Goal: Task Accomplishment & Management: Complete application form

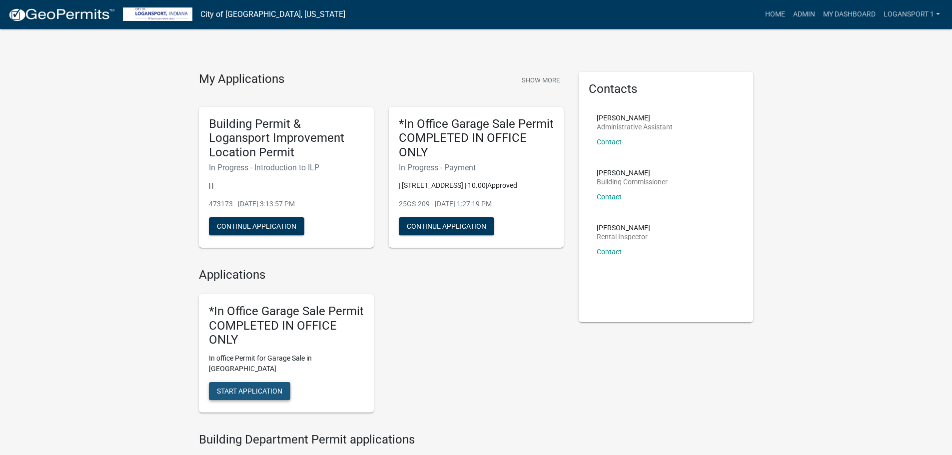
click at [263, 387] on span "Start Application" at bounding box center [249, 391] width 65 height 8
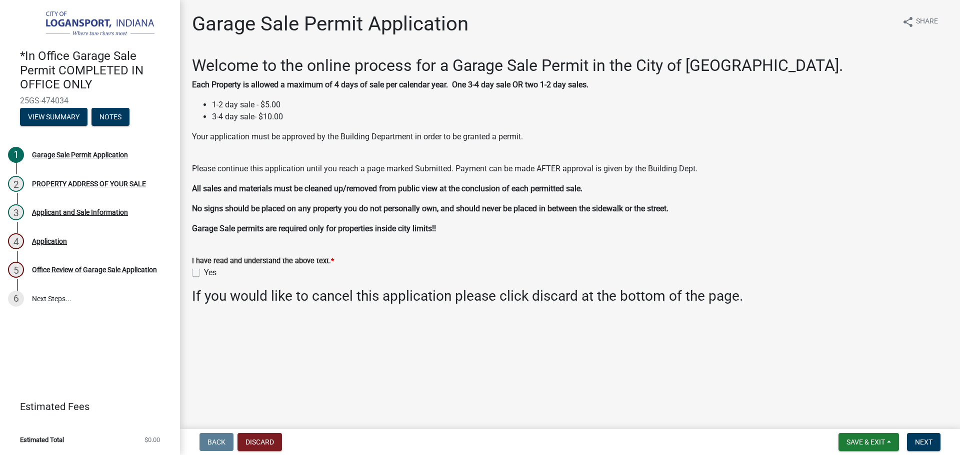
drag, startPoint x: 195, startPoint y: 273, endPoint x: 735, endPoint y: 339, distance: 543.4
click at [204, 272] on label "Yes" at bounding box center [210, 273] width 12 height 12
click at [204, 272] on input "Yes" at bounding box center [207, 270] width 6 height 6
checkbox input "true"
click at [940, 447] on button "Next" at bounding box center [923, 442] width 33 height 18
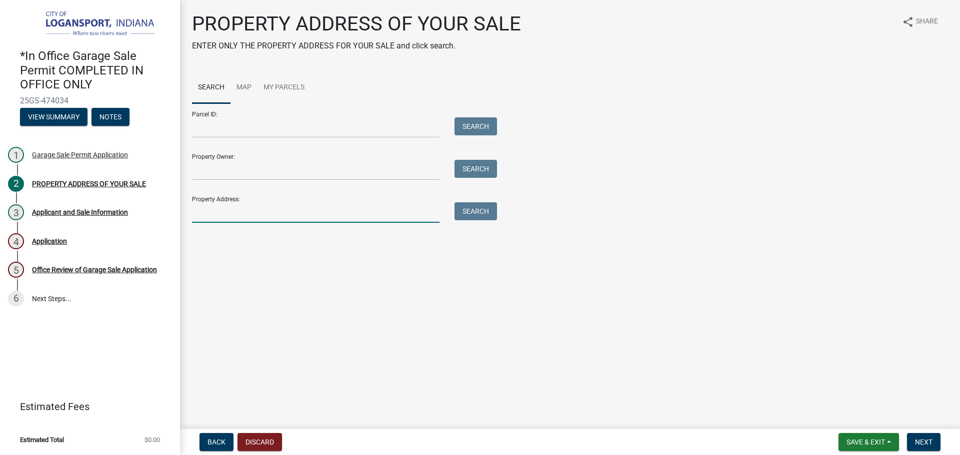
click at [279, 210] on input "Property Address:" at bounding box center [315, 212] width 247 height 20
type input "724 [PERSON_NAME]"
click at [485, 212] on button "Search" at bounding box center [475, 211] width 42 height 18
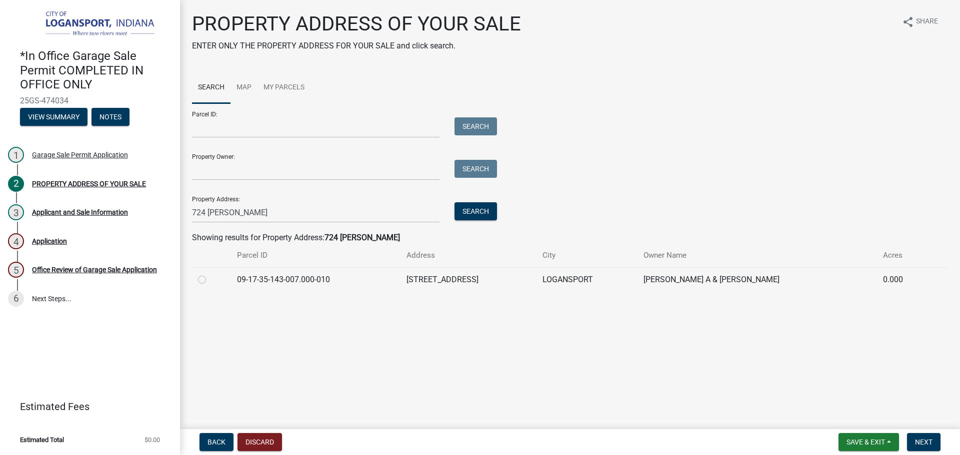
click at [210, 274] on label at bounding box center [210, 274] width 0 height 0
click at [210, 277] on input "radio" at bounding box center [213, 277] width 6 height 6
radio input "true"
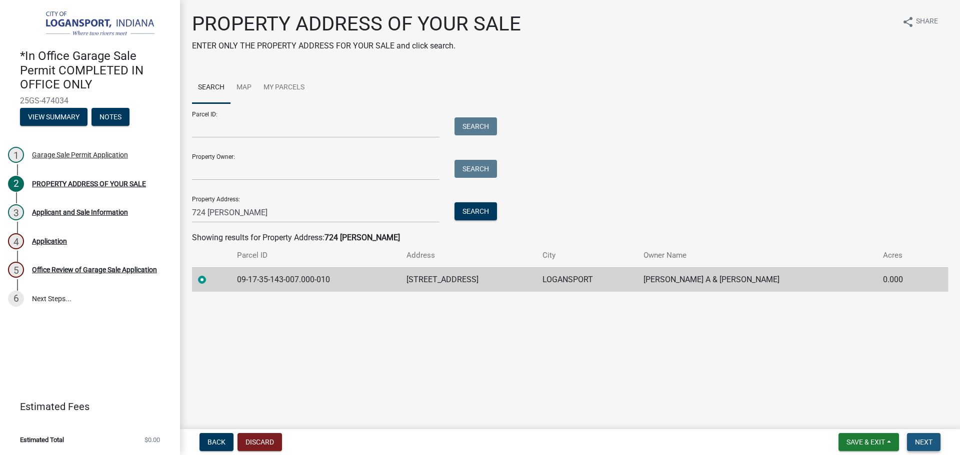
click at [929, 441] on span "Next" at bounding box center [923, 442] width 17 height 8
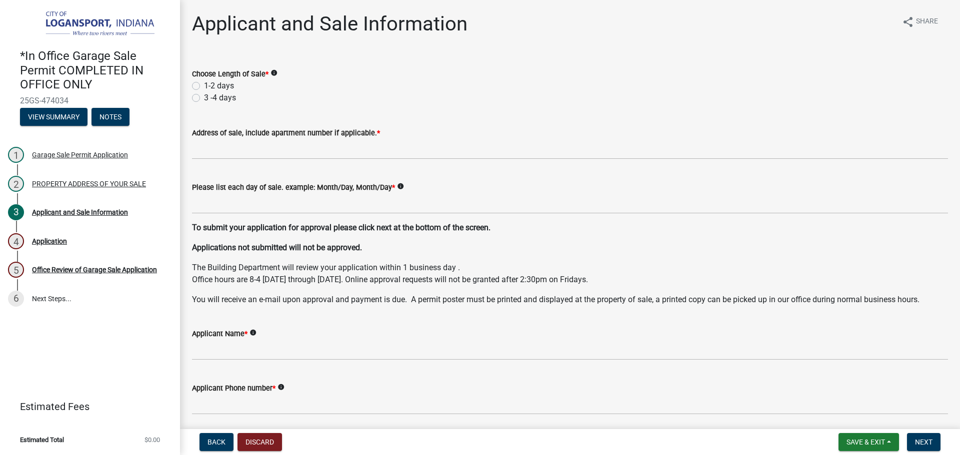
click at [204, 83] on label "1-2 days" at bounding box center [219, 86] width 30 height 12
click at [204, 83] on input "1-2 days" at bounding box center [207, 83] width 6 height 6
radio input "true"
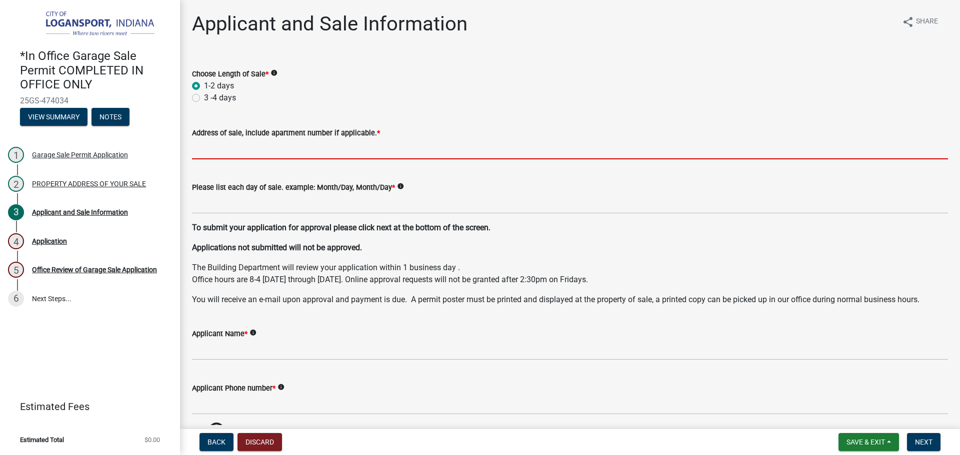
click at [216, 146] on input "Address of sale, include apartment number if applicable. *" at bounding box center [570, 149] width 756 height 20
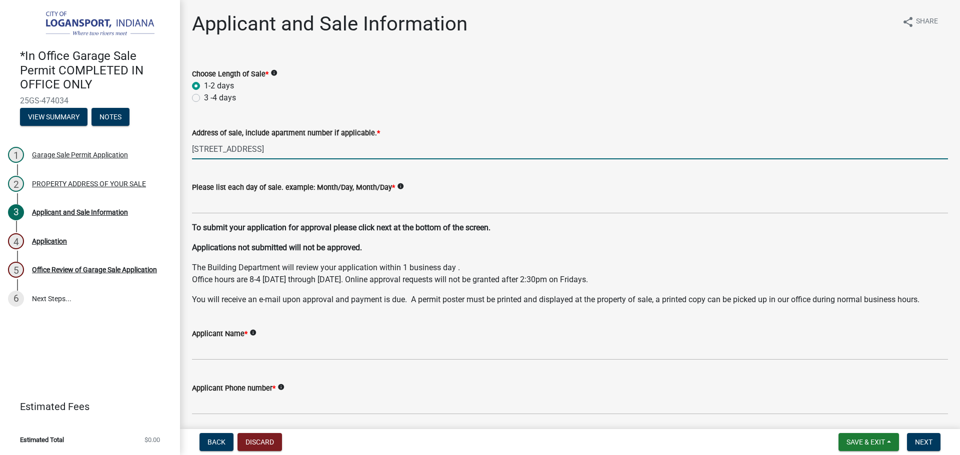
type input "[STREET_ADDRESS]"
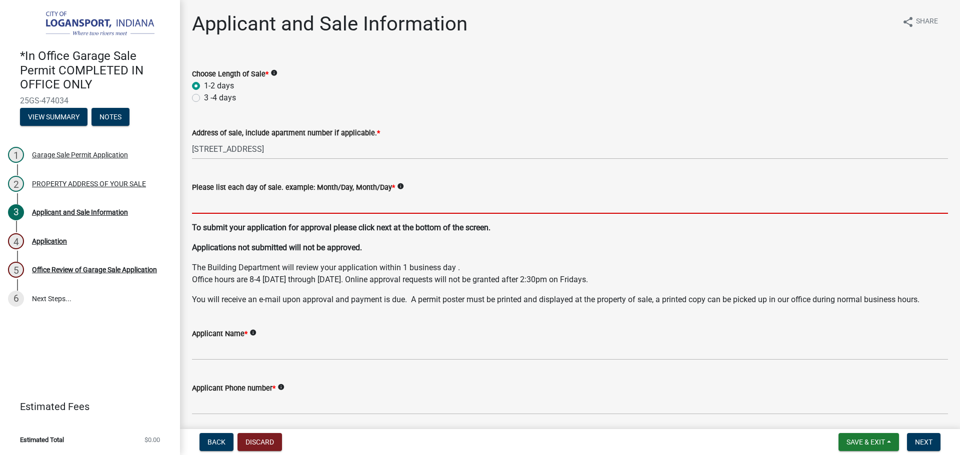
click at [302, 208] on input "Please list each day of sale. example: Month/Day, Month/Day *" at bounding box center [570, 203] width 756 height 20
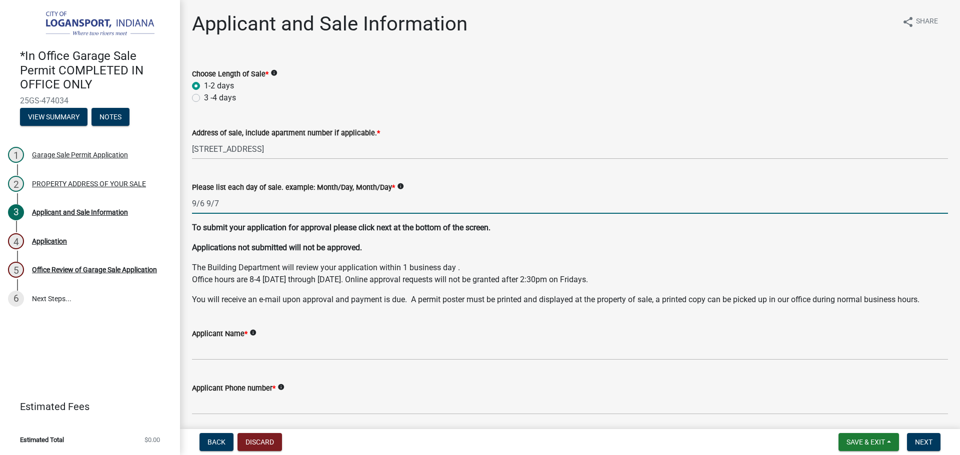
type input "9/6 9/7"
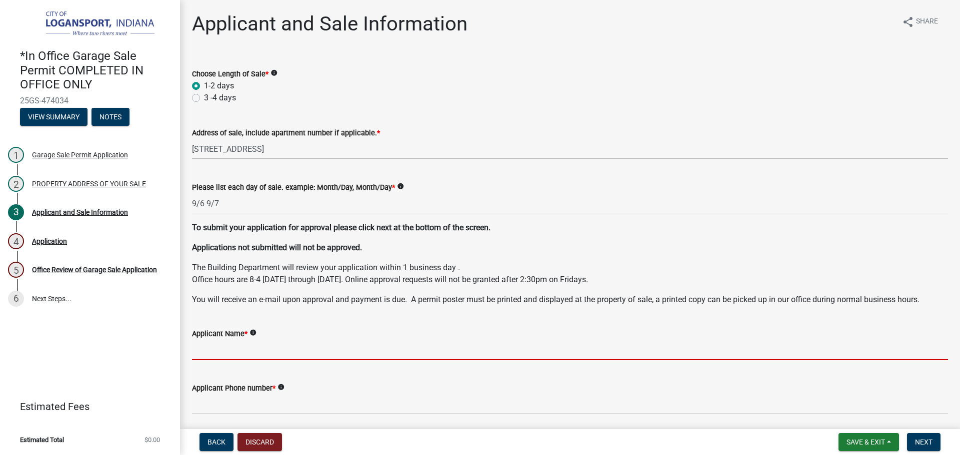
click at [240, 351] on input "Applicant Name *" at bounding box center [570, 350] width 756 height 20
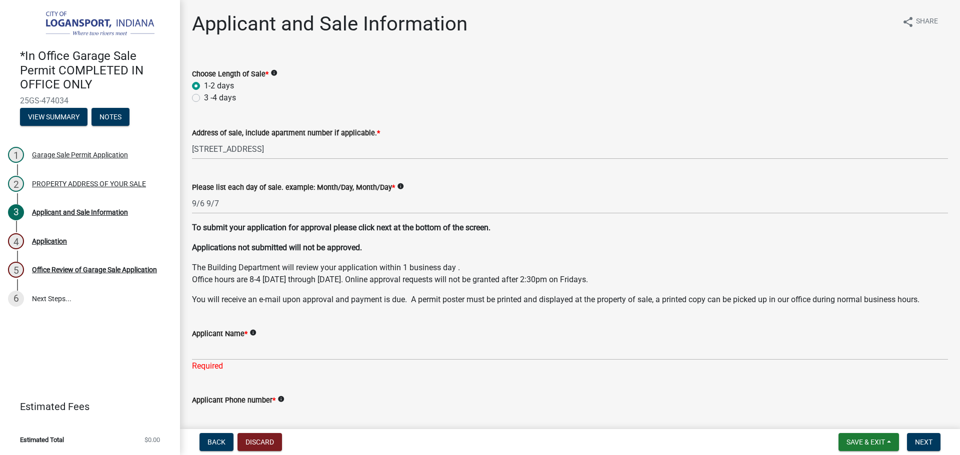
click at [248, 406] on input "Applicant Phone number *" at bounding box center [570, 416] width 756 height 20
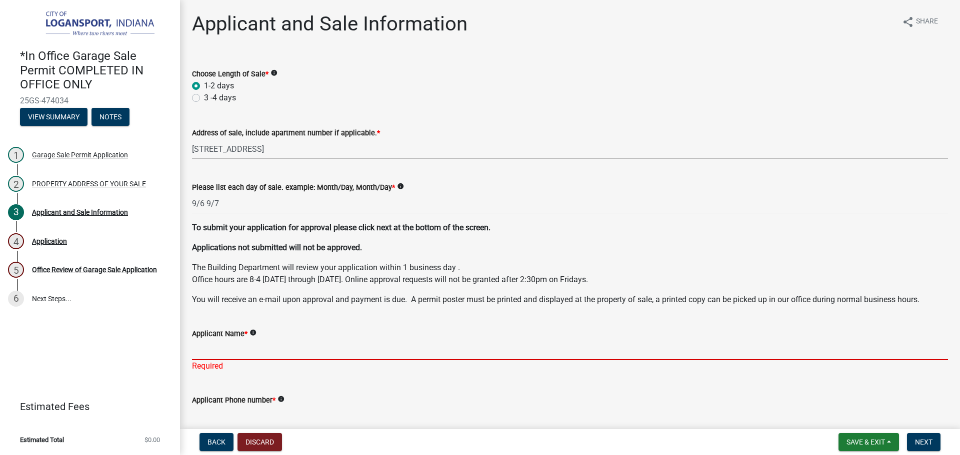
click at [219, 348] on input "Applicant Name *" at bounding box center [570, 350] width 756 height 20
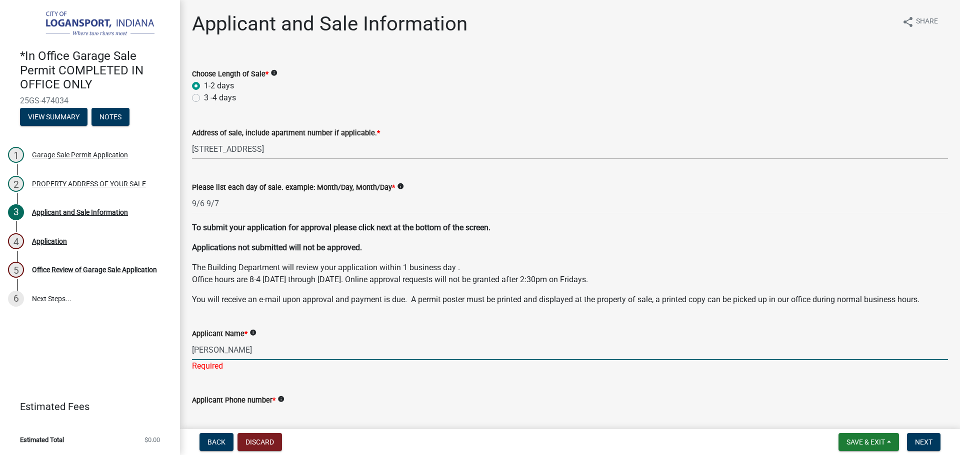
type input "[PERSON_NAME]"
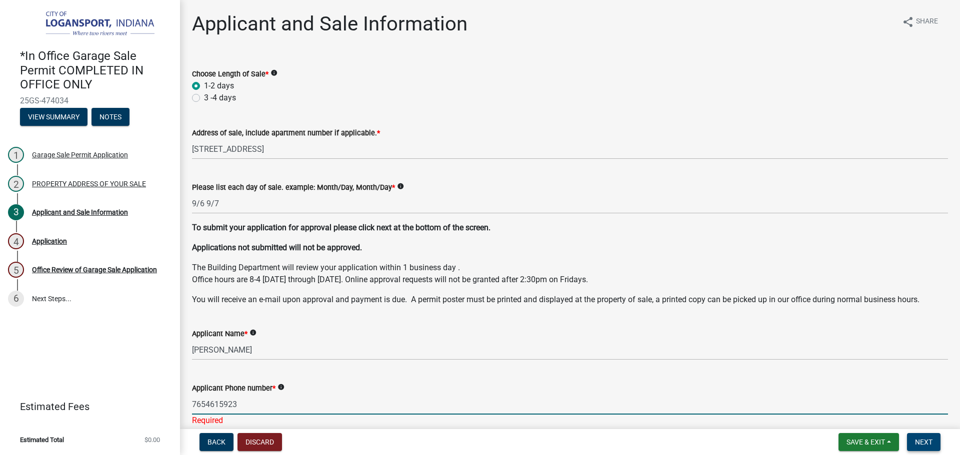
type input "7654615923"
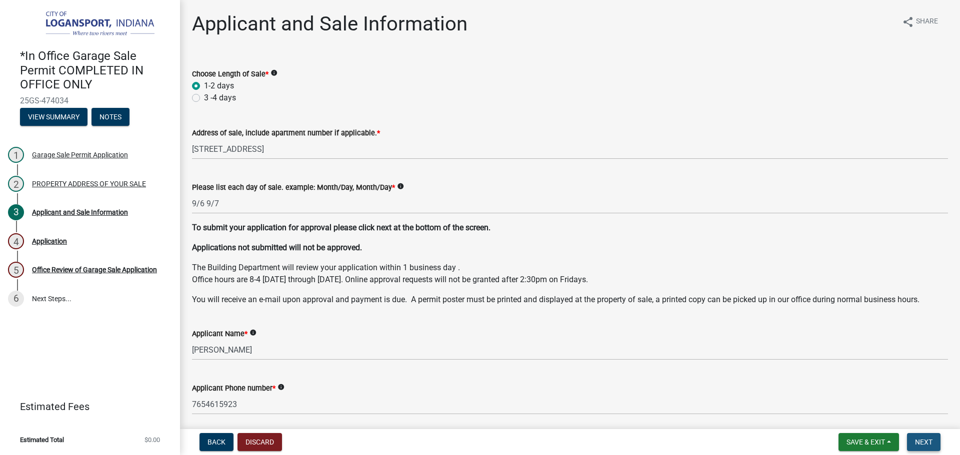
click at [919, 440] on span "Next" at bounding box center [923, 442] width 17 height 8
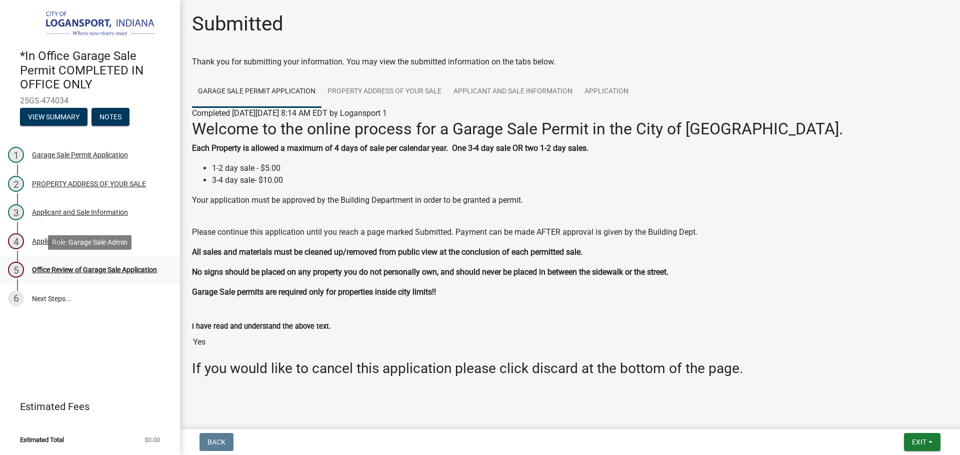
click at [92, 262] on div "5 Office Review of Garage Sale Application" at bounding box center [86, 270] width 156 height 16
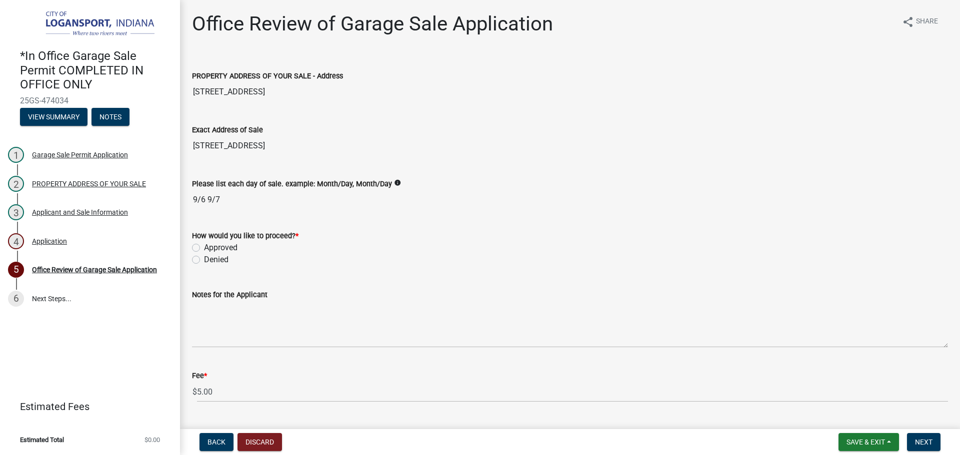
click at [204, 247] on label "Approved" at bounding box center [220, 248] width 33 height 12
click at [204, 247] on input "Approved" at bounding box center [207, 245] width 6 height 6
radio input "true"
click at [922, 443] on span "Next" at bounding box center [923, 442] width 17 height 8
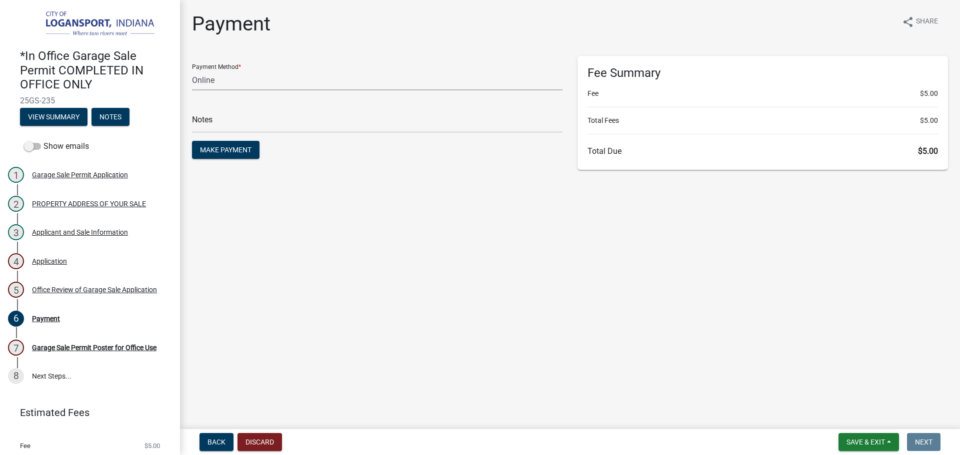
click at [214, 79] on select "Credit Card POS Check Cash Online" at bounding box center [377, 80] width 370 height 20
select select "2: 1"
click at [192, 70] on select "Credit Card POS Check Cash Online" at bounding box center [377, 80] width 370 height 20
click at [228, 122] on input "text" at bounding box center [377, 122] width 370 height 20
type input "117870"
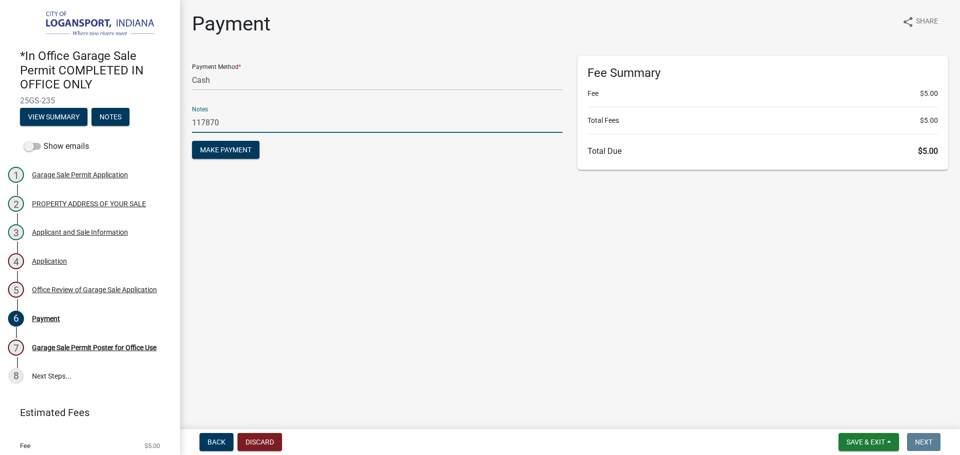
click at [192, 141] on button "Make Payment" at bounding box center [225, 150] width 67 height 18
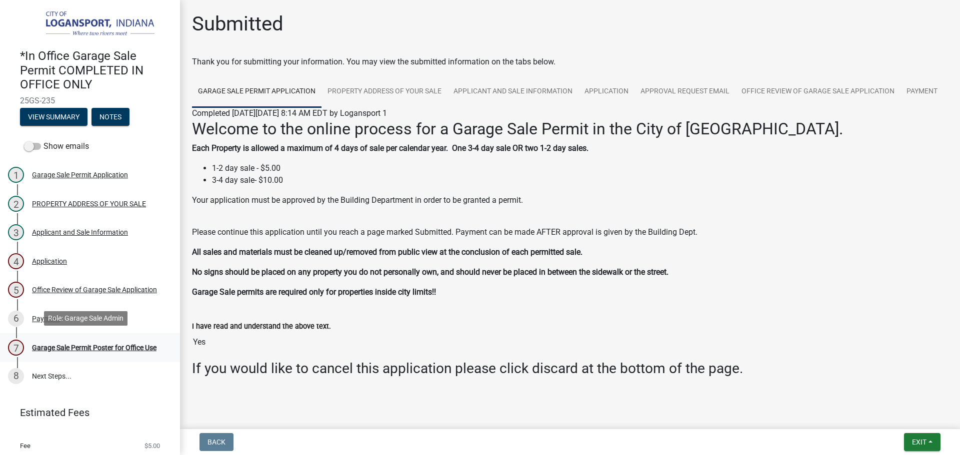
click at [46, 344] on div "Garage Sale Permit Poster for Office Use" at bounding box center [94, 347] width 124 height 7
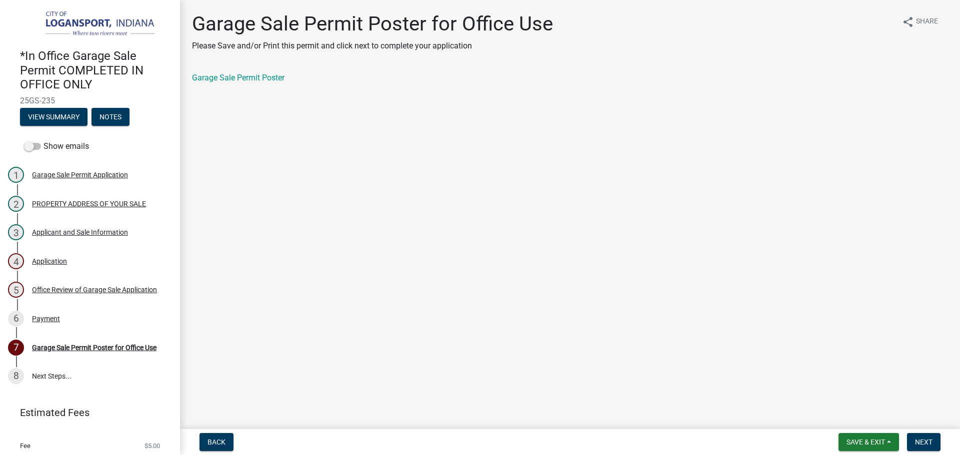
click at [206, 83] on div "Garage Sale Permit Poster" at bounding box center [570, 78] width 756 height 12
click at [210, 79] on link "Garage Sale Permit Poster" at bounding box center [238, 77] width 92 height 9
click at [922, 440] on span "Next" at bounding box center [923, 442] width 17 height 8
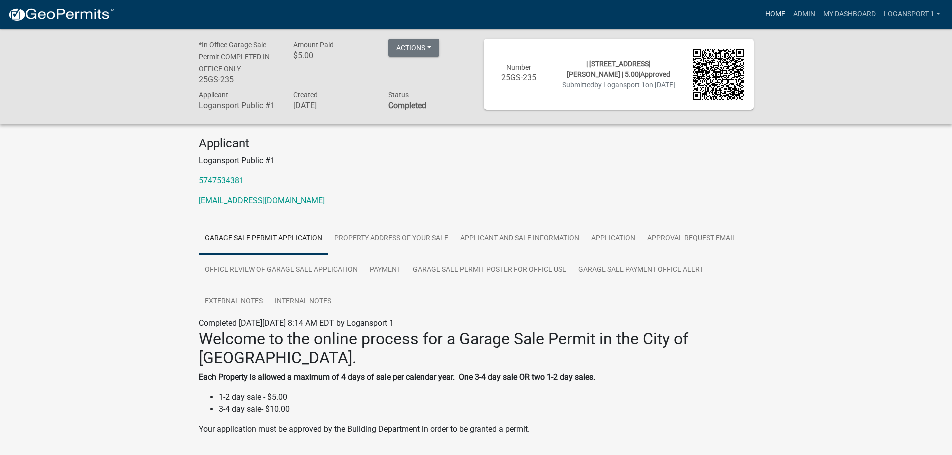
click at [775, 9] on link "Home" at bounding box center [775, 14] width 28 height 19
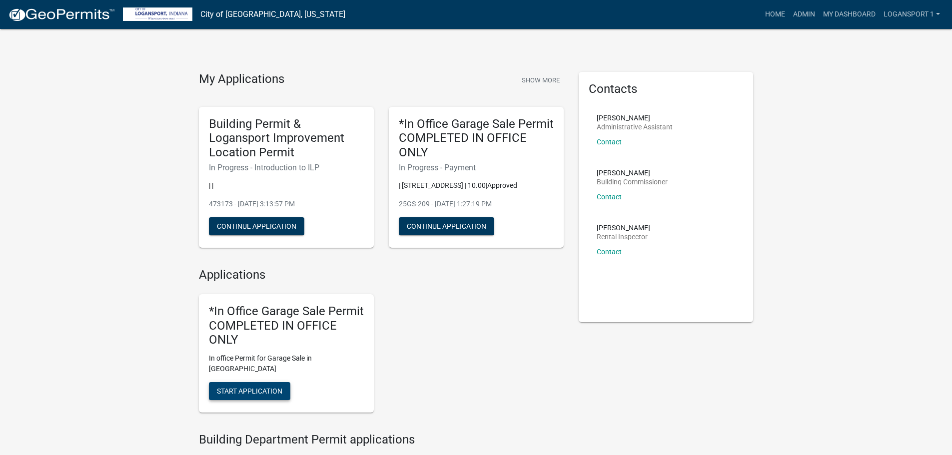
click at [262, 387] on span "Start Application" at bounding box center [249, 391] width 65 height 8
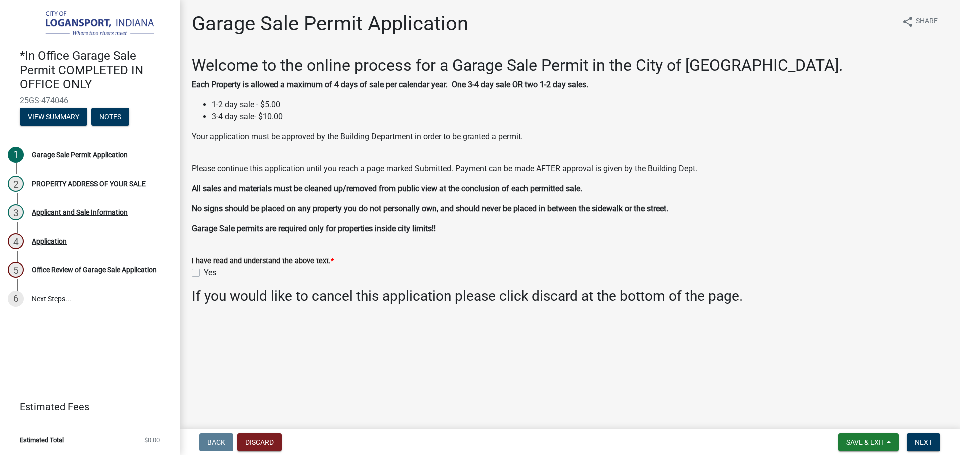
click at [204, 273] on label "Yes" at bounding box center [210, 273] width 12 height 12
click at [204, 273] on input "Yes" at bounding box center [207, 270] width 6 height 6
checkbox input "true"
click at [925, 437] on button "Next" at bounding box center [923, 442] width 33 height 18
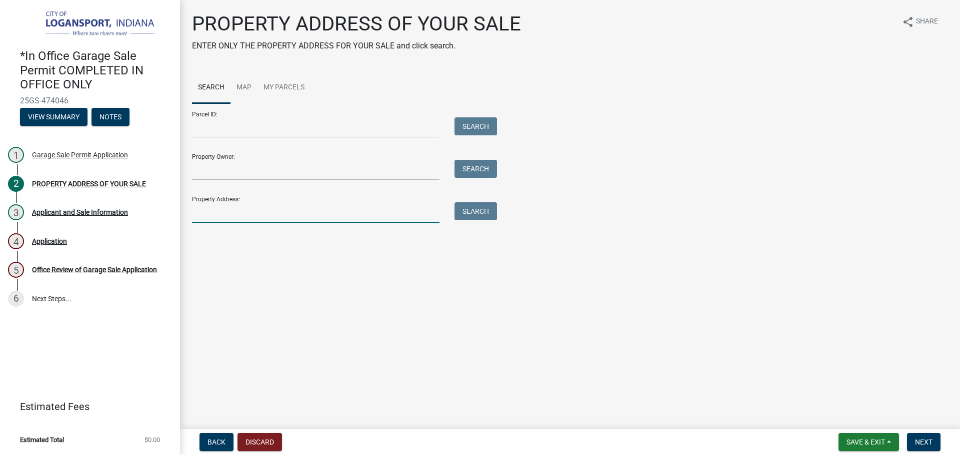
drag, startPoint x: 303, startPoint y: 214, endPoint x: 295, endPoint y: 214, distance: 7.5
click at [299, 214] on input "Property Address:" at bounding box center [315, 212] width 247 height 20
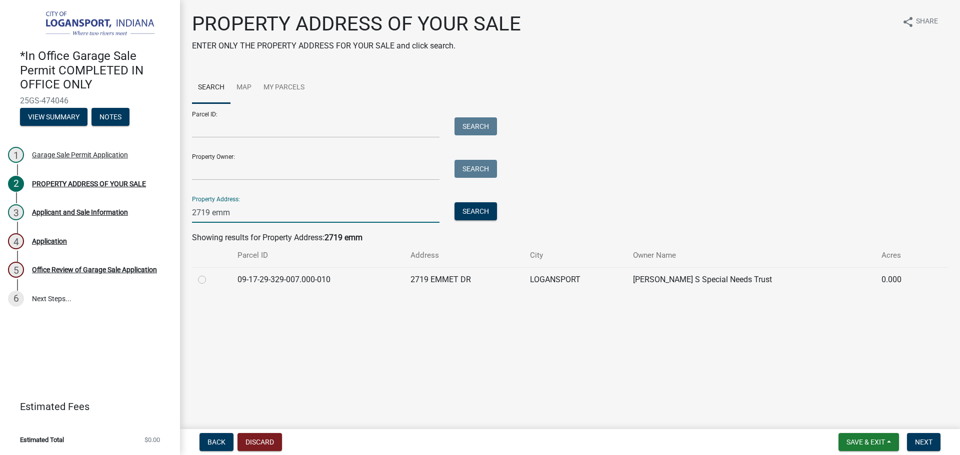
type input "2719 emm"
click at [210, 274] on label at bounding box center [210, 274] width 0 height 0
click at [210, 280] on input "radio" at bounding box center [213, 277] width 6 height 6
radio input "true"
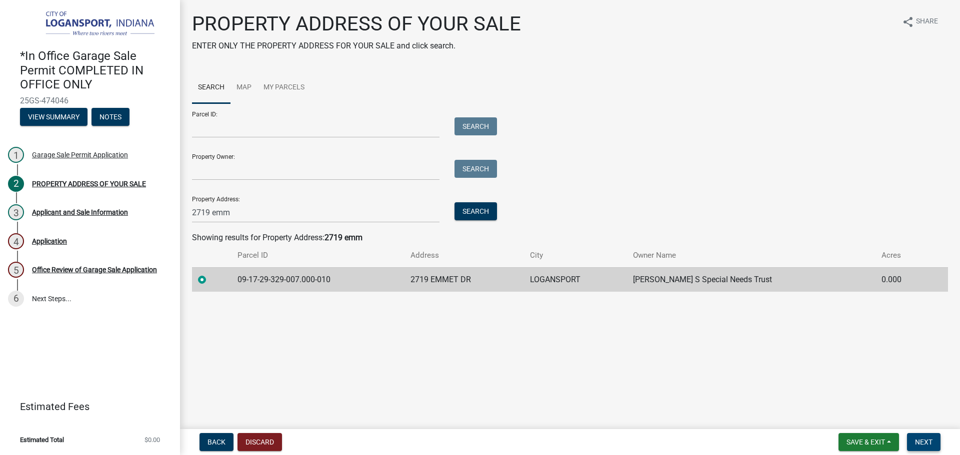
click at [917, 438] on span "Next" at bounding box center [923, 442] width 17 height 8
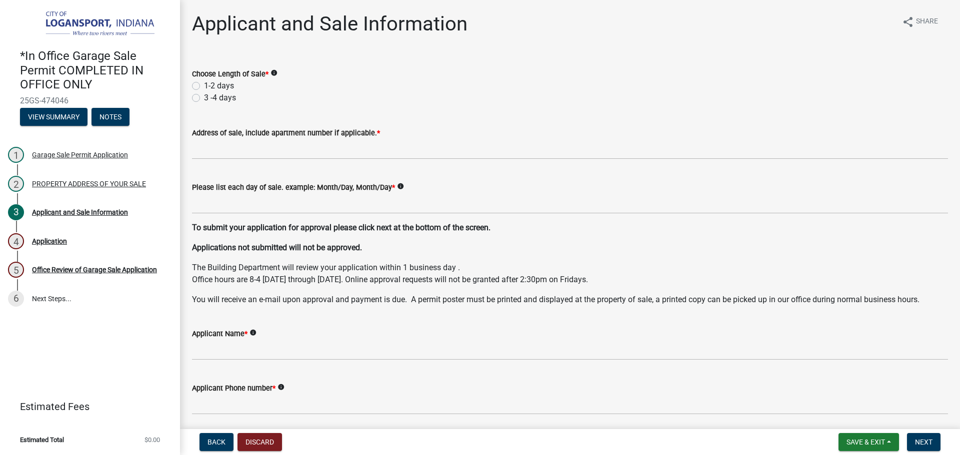
click at [204, 86] on label "1-2 days" at bounding box center [219, 86] width 30 height 12
click at [204, 86] on input "1-2 days" at bounding box center [207, 83] width 6 height 6
radio input "true"
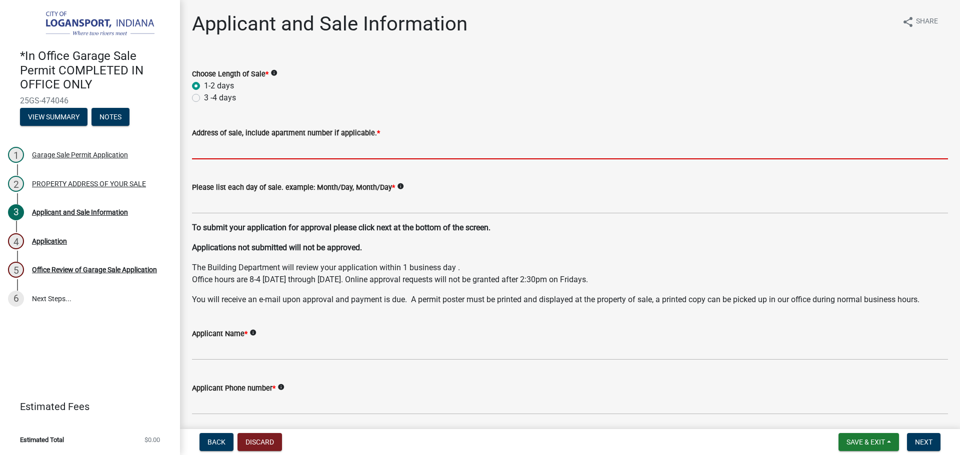
click at [220, 149] on input "Address of sale, include apartment number if applicable. *" at bounding box center [570, 149] width 756 height 20
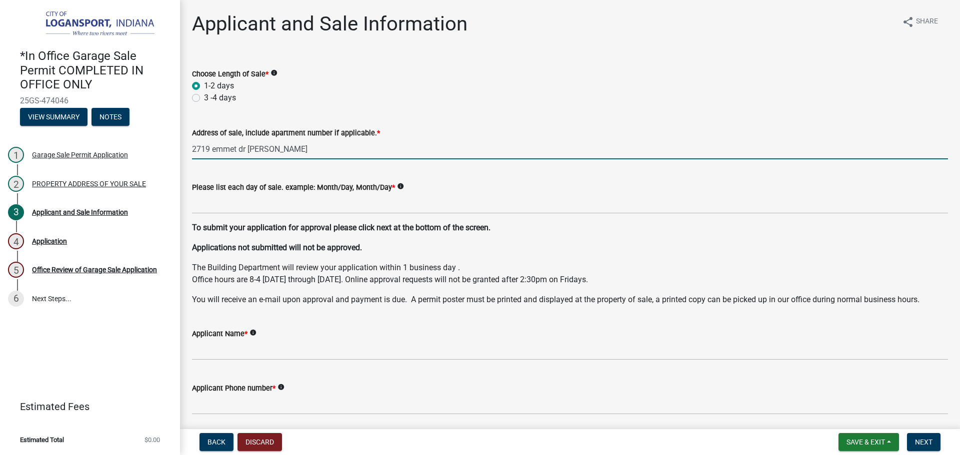
type input "2719 emmet dr [PERSON_NAME]"
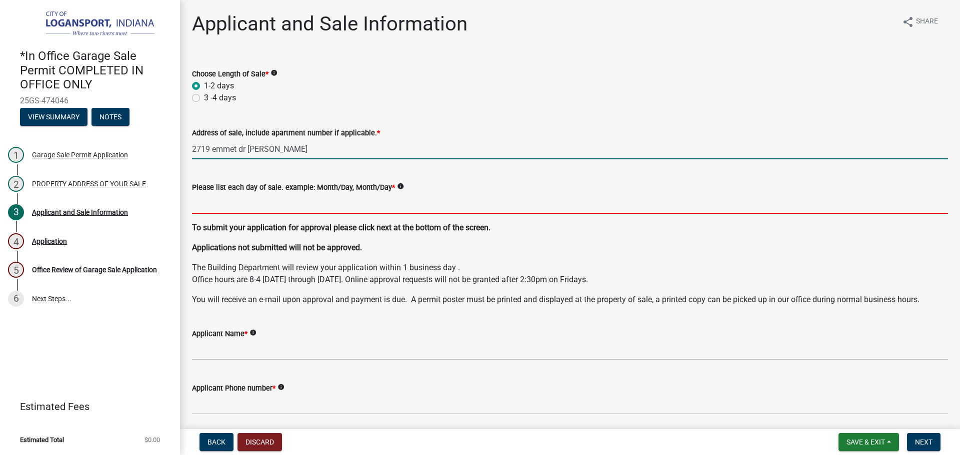
click at [259, 203] on input "Please list each day of sale. example: Month/Day, Month/Day *" at bounding box center [570, 203] width 756 height 20
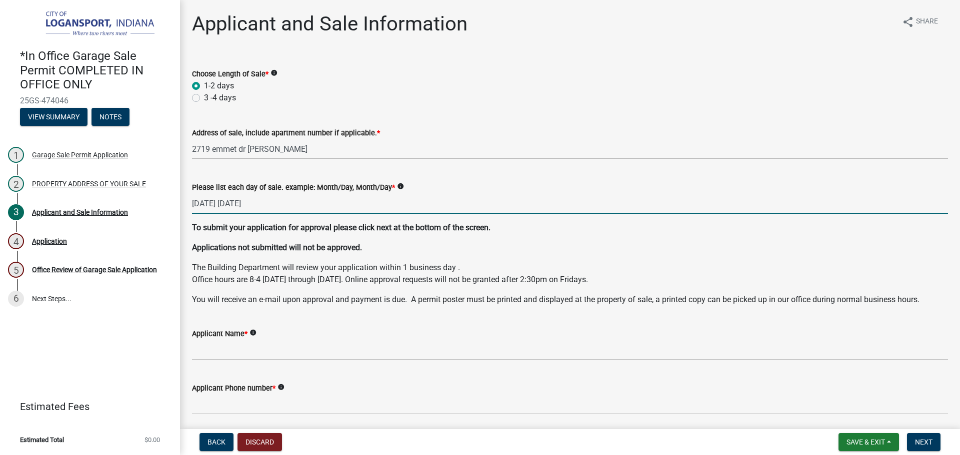
type input "[DATE] [DATE]"
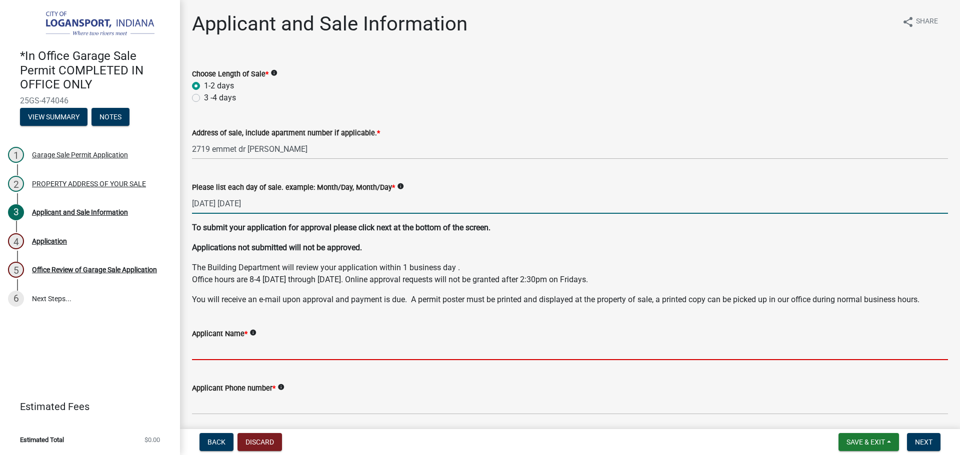
click at [255, 349] on input "Applicant Name *" at bounding box center [570, 350] width 756 height 20
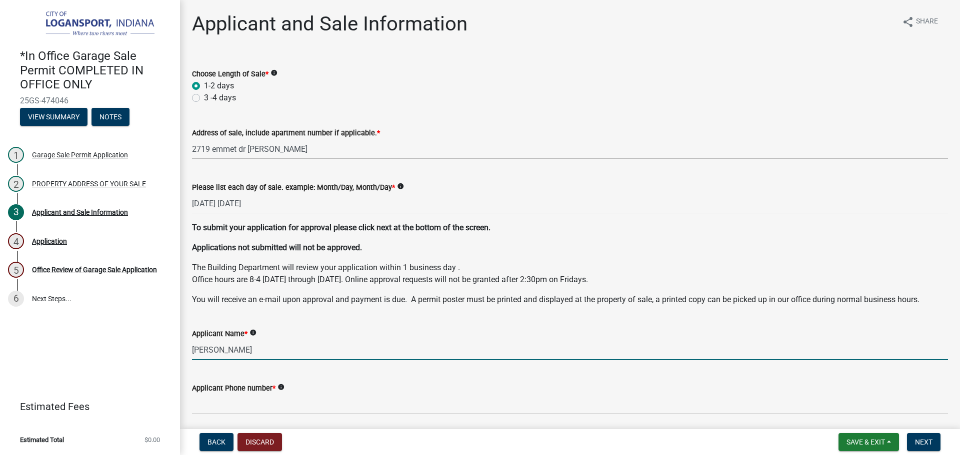
type input "[PERSON_NAME]"
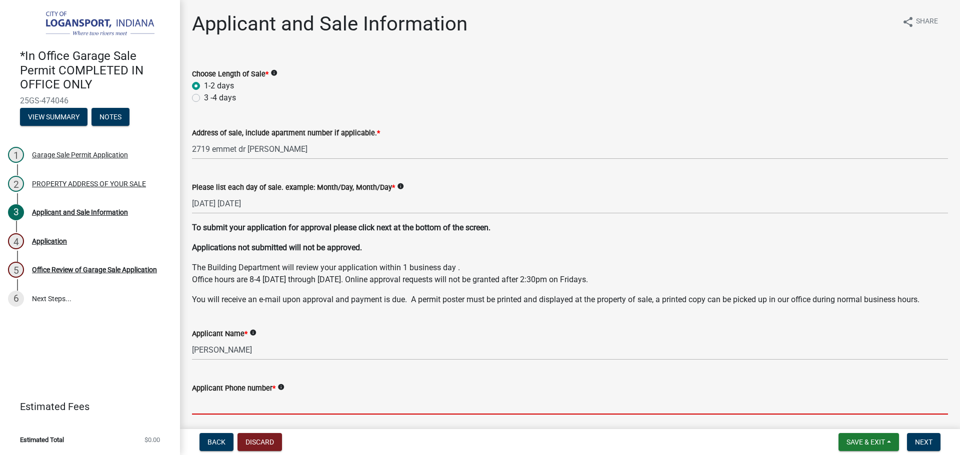
click at [263, 404] on input "Applicant Phone number *" at bounding box center [570, 404] width 756 height 20
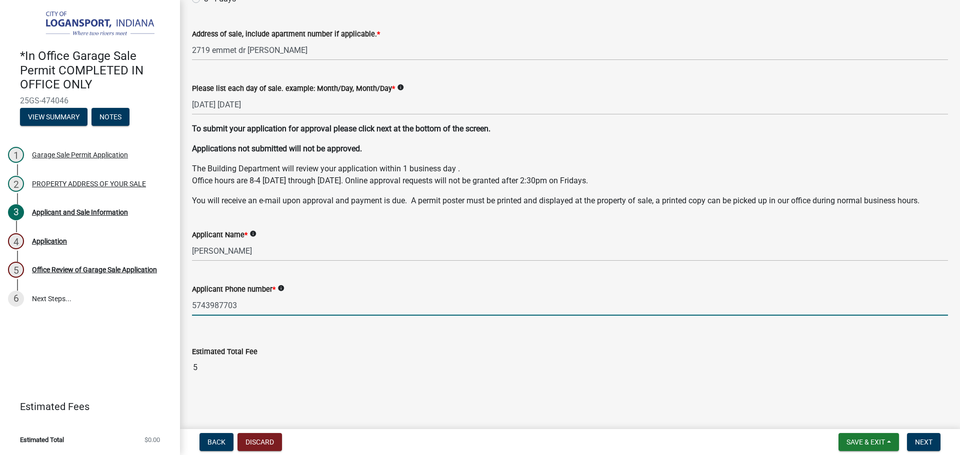
scroll to position [99, 0]
type input "5743987703"
click at [914, 438] on button "Next" at bounding box center [923, 442] width 33 height 18
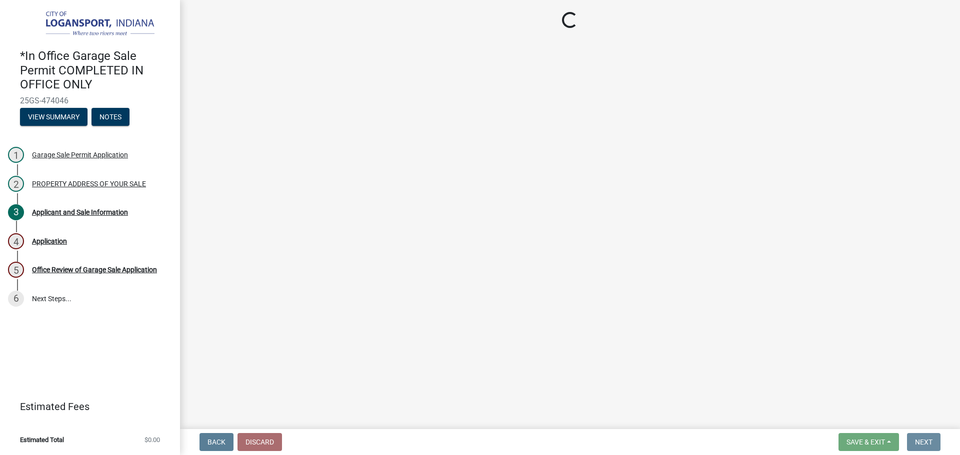
scroll to position [0, 0]
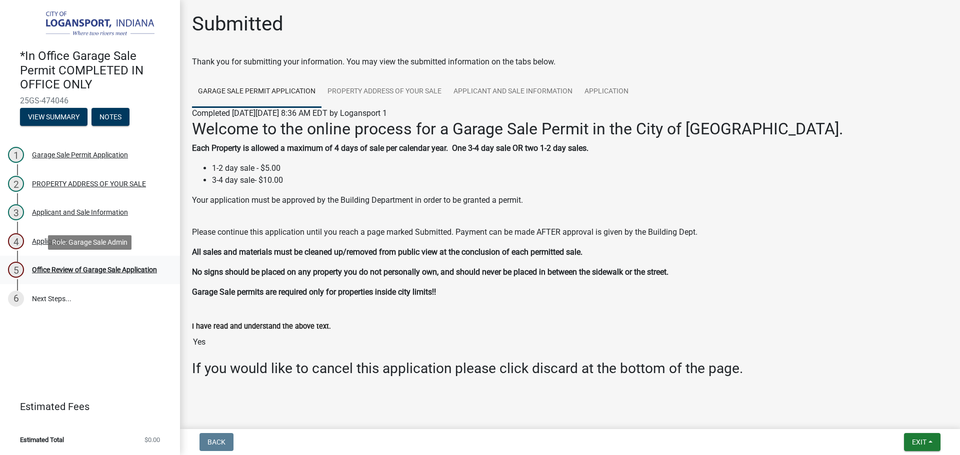
click at [65, 266] on div "Office Review of Garage Sale Application" at bounding box center [94, 269] width 125 height 7
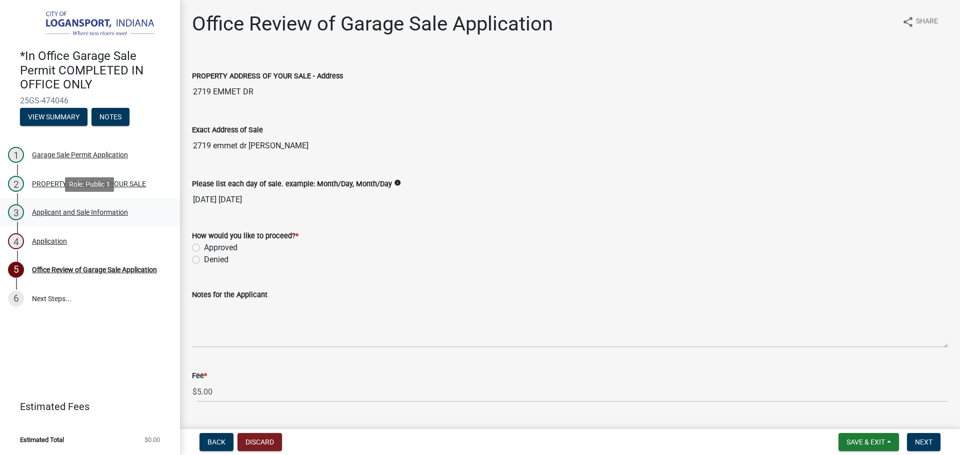
click at [91, 212] on div "Applicant and Sale Information" at bounding box center [80, 212] width 96 height 7
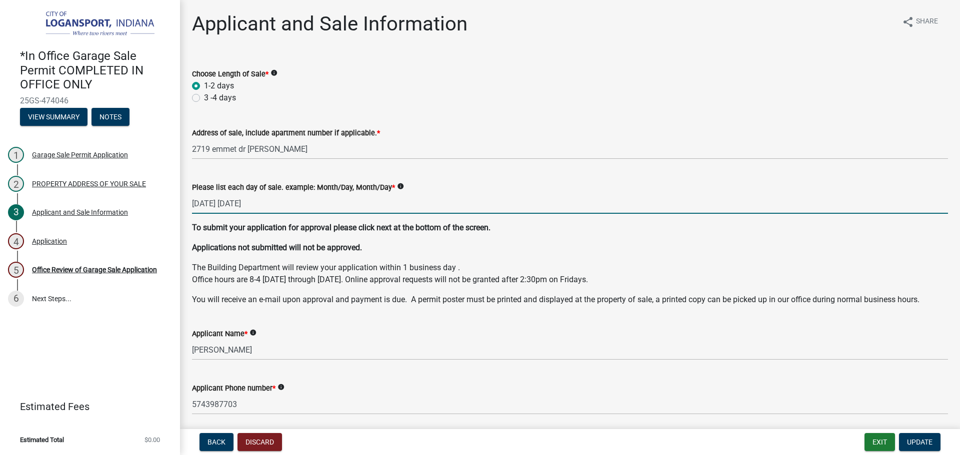
drag, startPoint x: 285, startPoint y: 202, endPoint x: 256, endPoint y: 205, distance: 28.7
click at [256, 205] on input "[DATE] [DATE]" at bounding box center [570, 203] width 756 height 20
drag, startPoint x: 236, startPoint y: 204, endPoint x: 214, endPoint y: 204, distance: 22.0
click at [214, 204] on input "[DATE] 09/06" at bounding box center [570, 203] width 756 height 20
type input "09/0509/06"
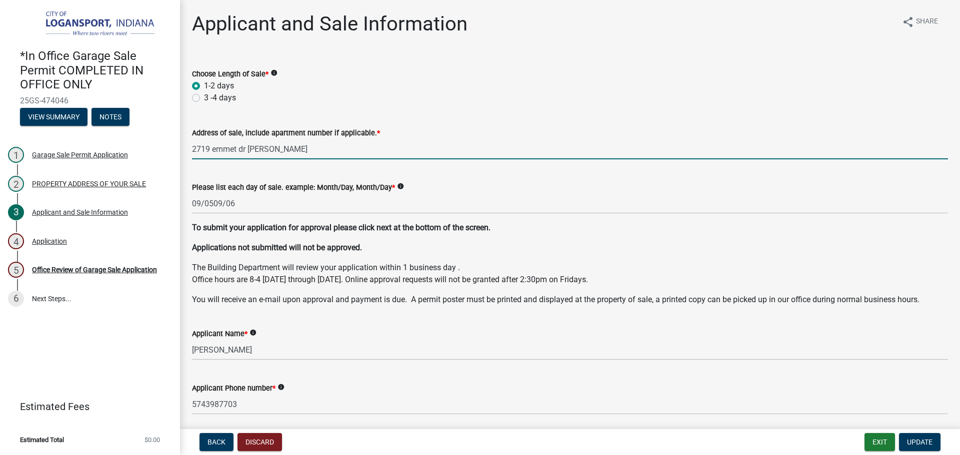
click at [217, 152] on input "2719 emmet dr [PERSON_NAME]" at bounding box center [570, 149] width 756 height 20
click at [241, 150] on input "2719 Emmet dr [PERSON_NAME]" at bounding box center [570, 149] width 756 height 20
drag, startPoint x: 296, startPoint y: 149, endPoint x: 249, endPoint y: 154, distance: 47.3
click at [249, 154] on input "2719 Emmet Dr [PERSON_NAME]" at bounding box center [570, 149] width 756 height 20
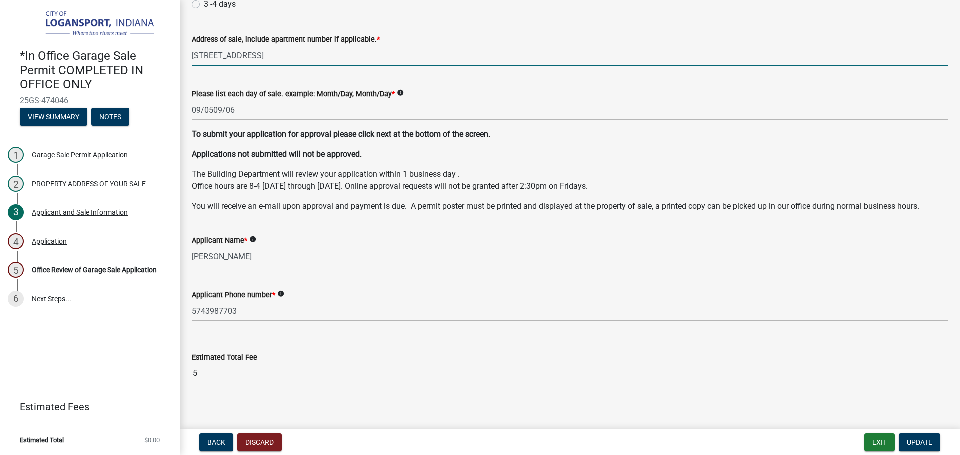
scroll to position [99, 0]
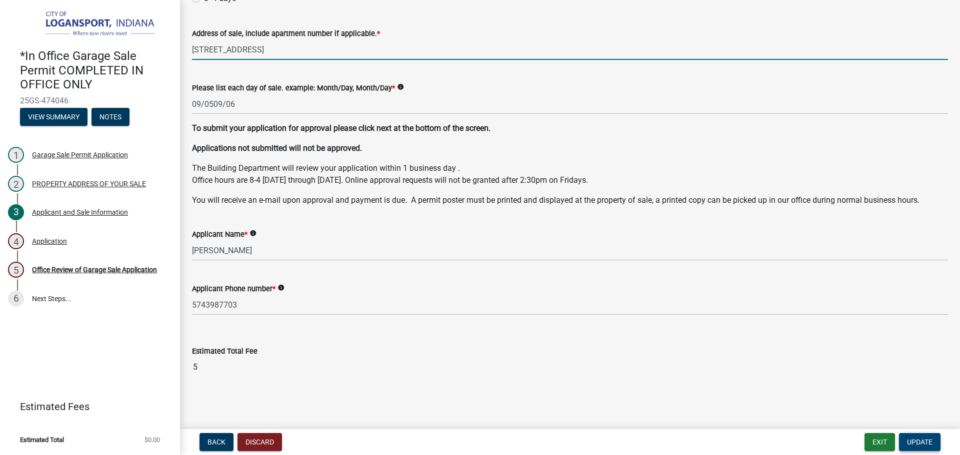
type input "[STREET_ADDRESS]"
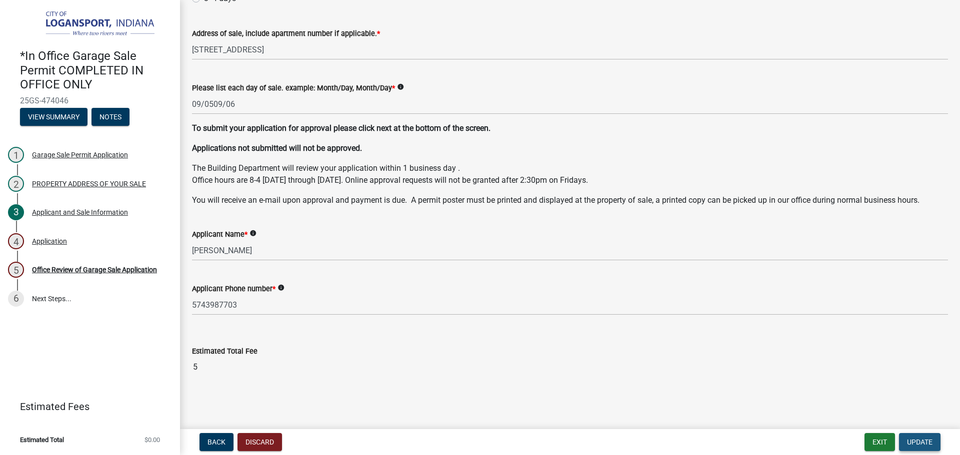
click at [917, 437] on button "Update" at bounding box center [919, 442] width 41 height 18
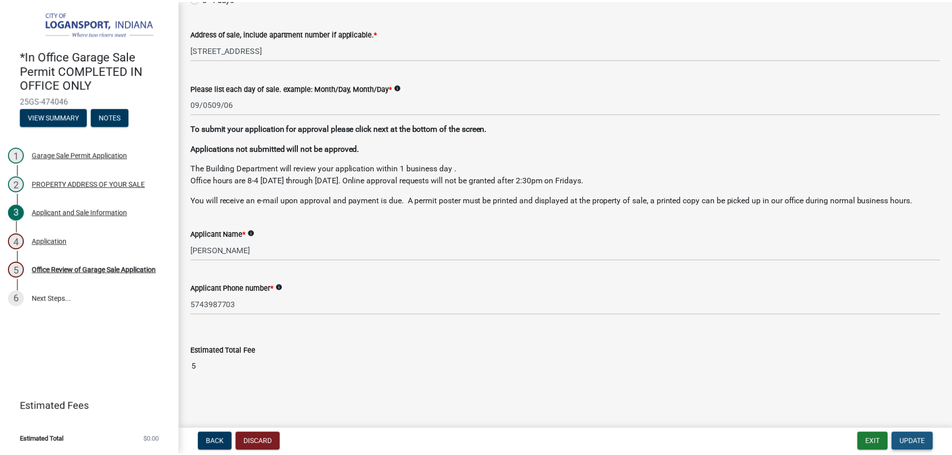
scroll to position [0, 0]
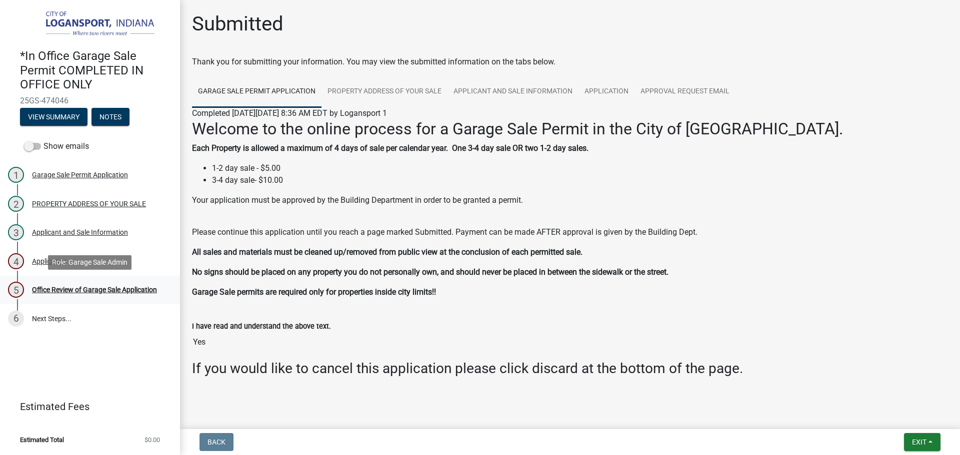
click at [112, 287] on div "Office Review of Garage Sale Application" at bounding box center [94, 289] width 125 height 7
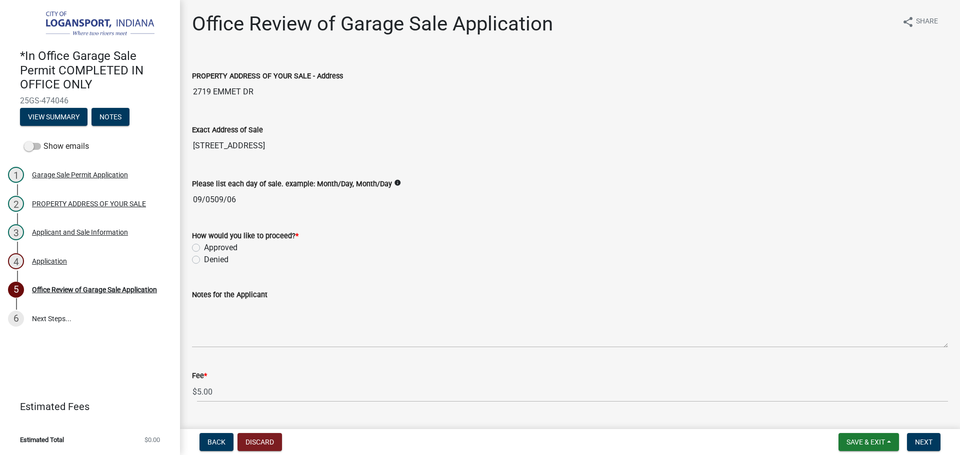
click at [204, 250] on label "Approved" at bounding box center [220, 248] width 33 height 12
click at [204, 248] on input "Approved" at bounding box center [207, 245] width 6 height 6
radio input "true"
click at [925, 439] on span "Next" at bounding box center [923, 442] width 17 height 8
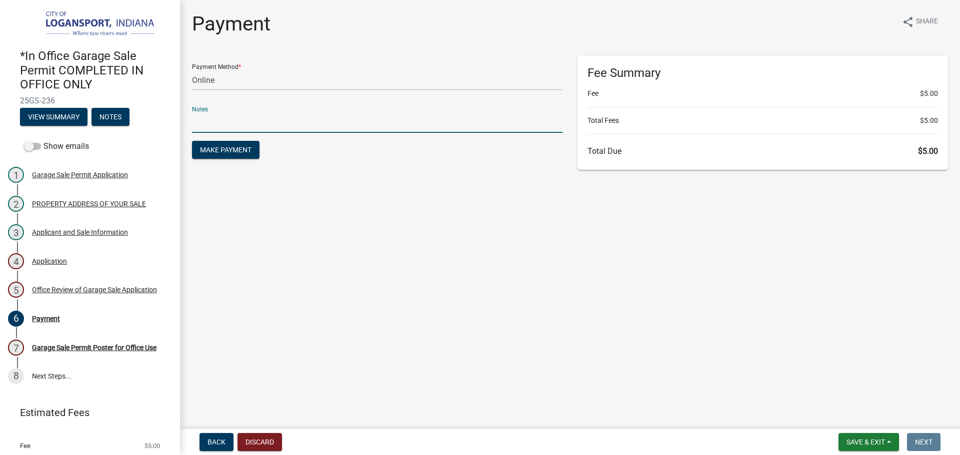
click at [214, 117] on input "text" at bounding box center [377, 122] width 370 height 20
click at [246, 79] on select "Credit Card POS Check Cash Online" at bounding box center [377, 80] width 370 height 20
select select "2: 1"
click at [192, 70] on select "Credit Card POS Check Cash Online" at bounding box center [377, 80] width 370 height 20
click at [232, 132] on input "text" at bounding box center [377, 122] width 370 height 20
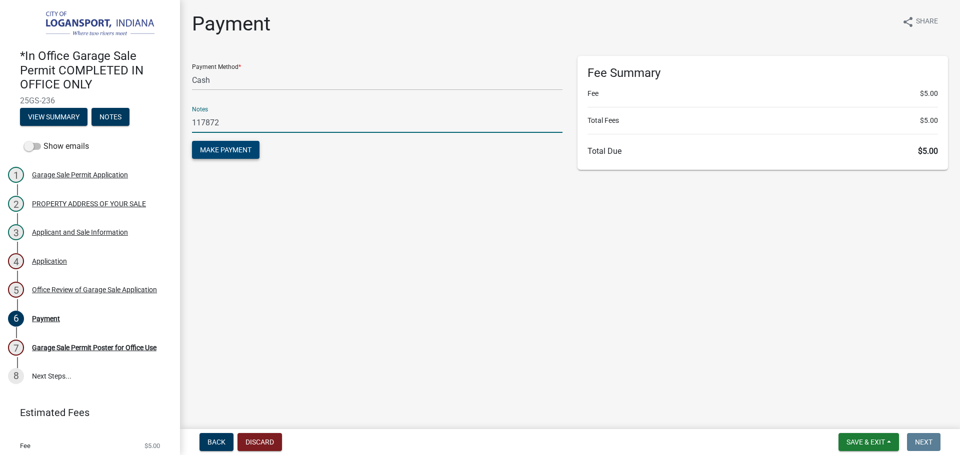
type input "117872"
click at [224, 152] on span "Make Payment" at bounding box center [225, 150] width 51 height 8
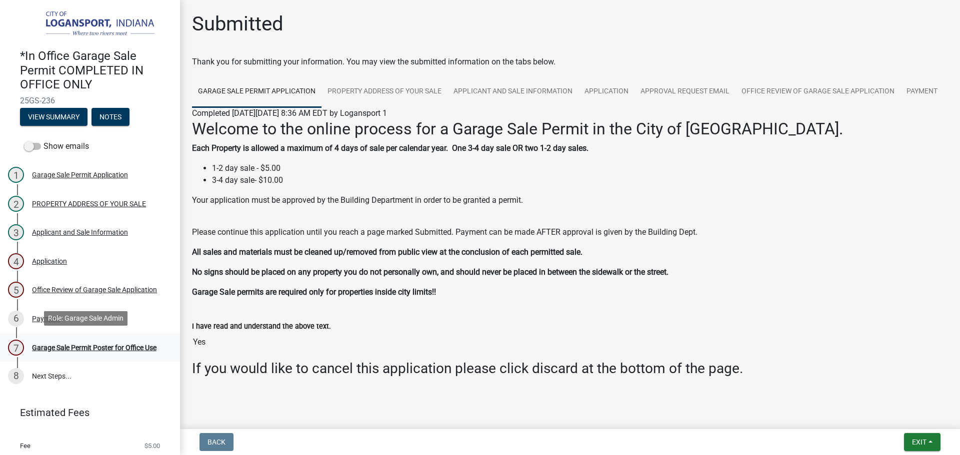
click at [52, 344] on div "Garage Sale Permit Poster for Office Use" at bounding box center [94, 347] width 124 height 7
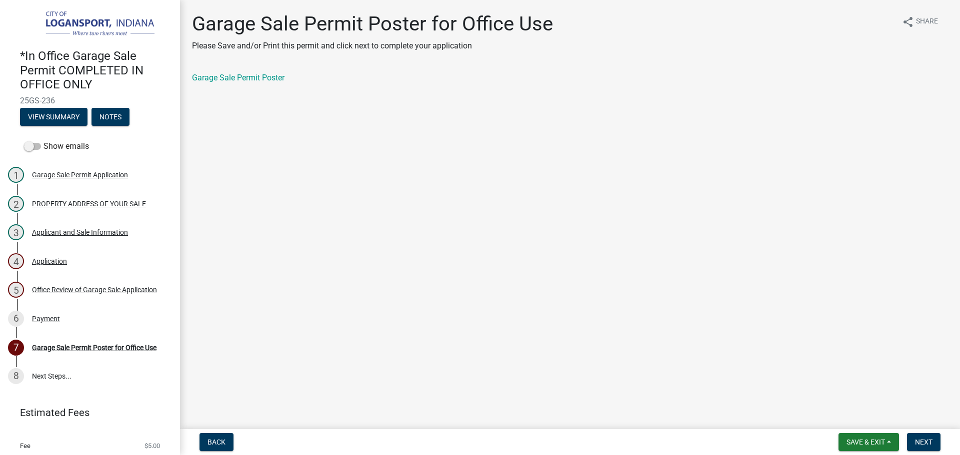
click at [248, 71] on div "Garage Sale Permit Poster for Office Use Please Save and/or Print this permit a…" at bounding box center [569, 56] width 771 height 89
click at [248, 75] on link "Garage Sale Permit Poster" at bounding box center [238, 77] width 92 height 9
click at [930, 441] on span "Next" at bounding box center [923, 442] width 17 height 8
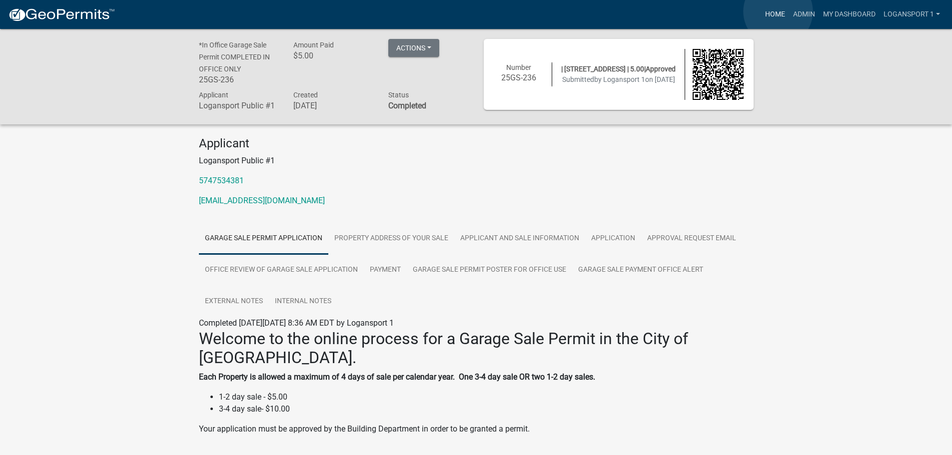
click at [778, 11] on link "Home" at bounding box center [775, 14] width 28 height 19
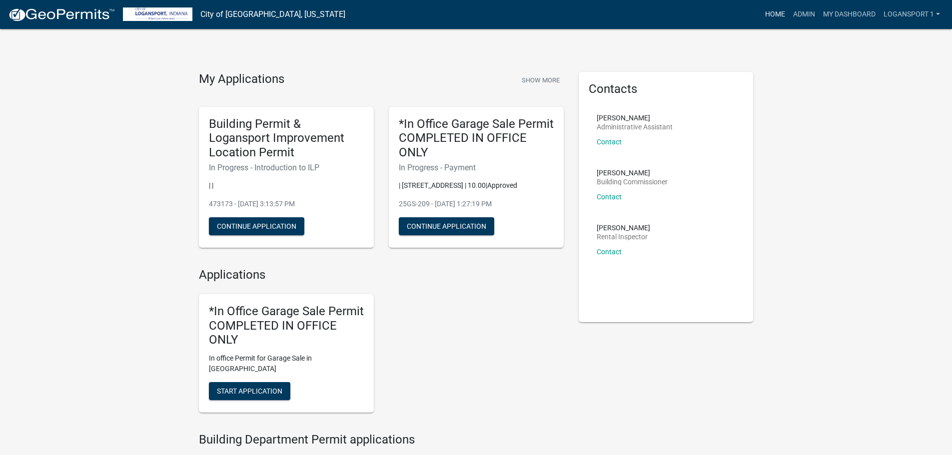
click at [778, 11] on link "Home" at bounding box center [775, 14] width 28 height 19
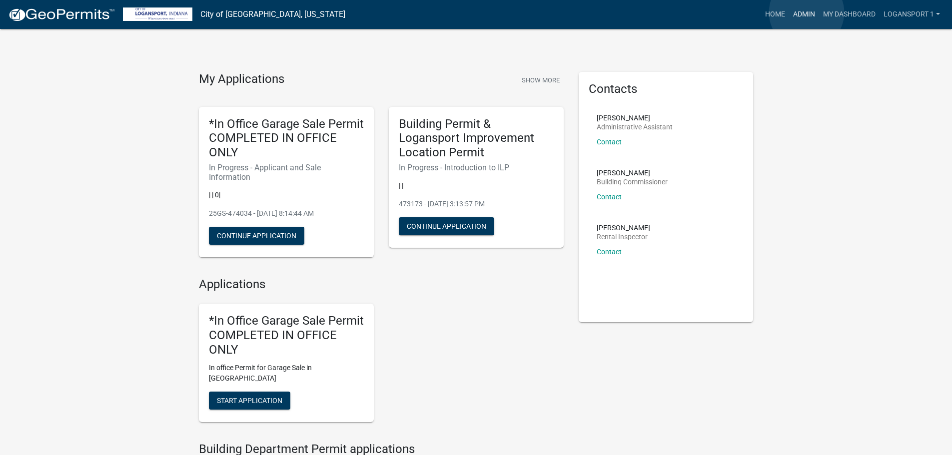
click at [807, 12] on link "Admin" at bounding box center [804, 14] width 30 height 19
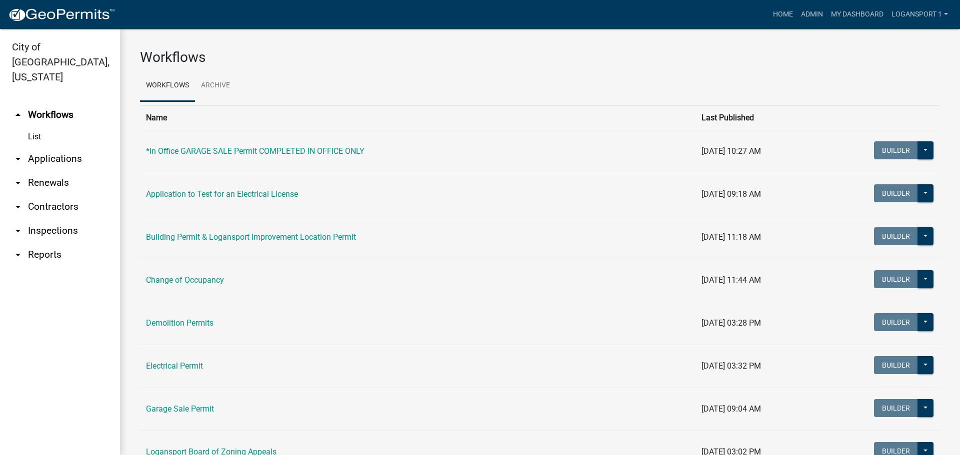
click at [25, 147] on link "arrow_drop_down Applications" at bounding box center [60, 159] width 120 height 24
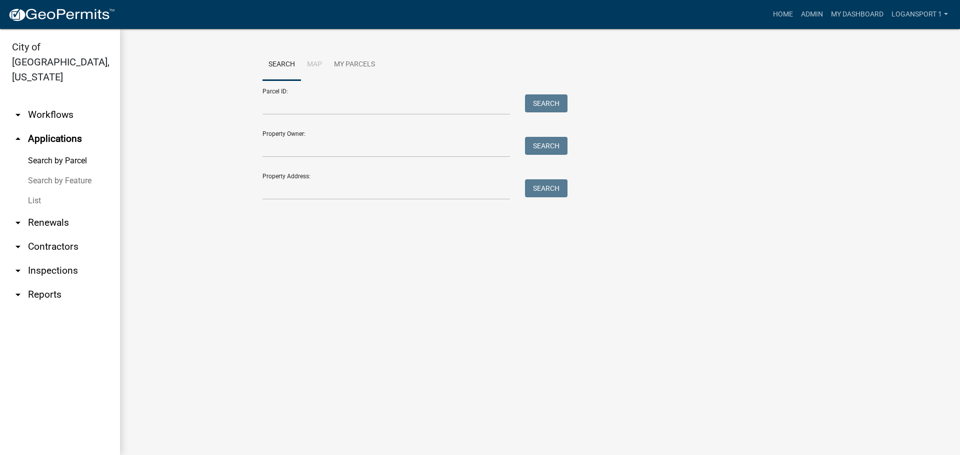
click at [29, 191] on link "List" at bounding box center [60, 201] width 120 height 20
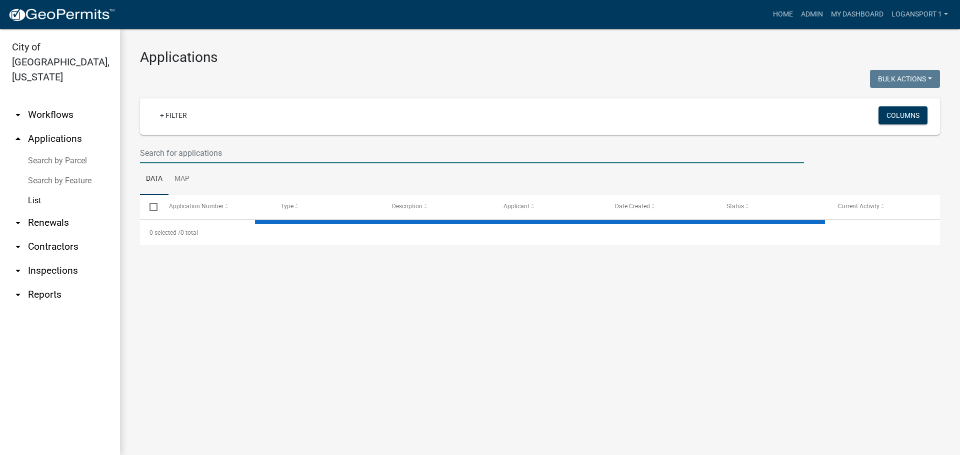
click at [187, 157] on input "text" at bounding box center [472, 153] width 664 height 20
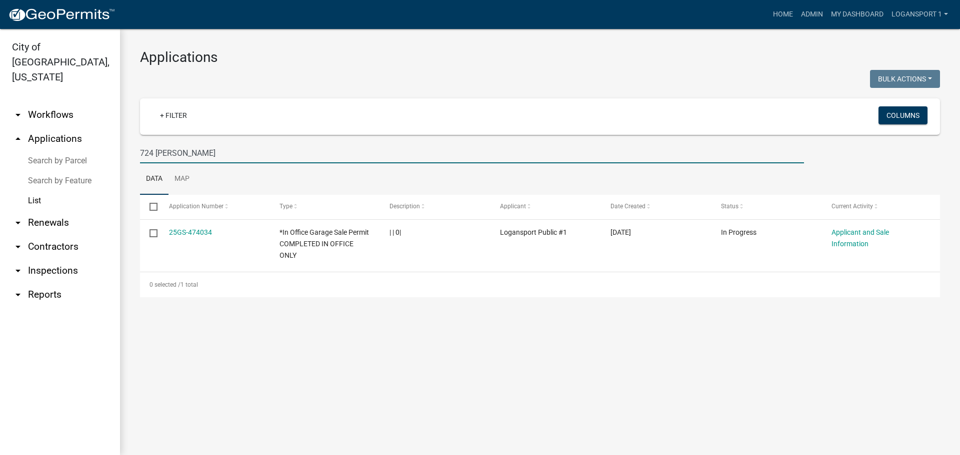
type input "724 [PERSON_NAME]"
